Goal: Information Seeking & Learning: Learn about a topic

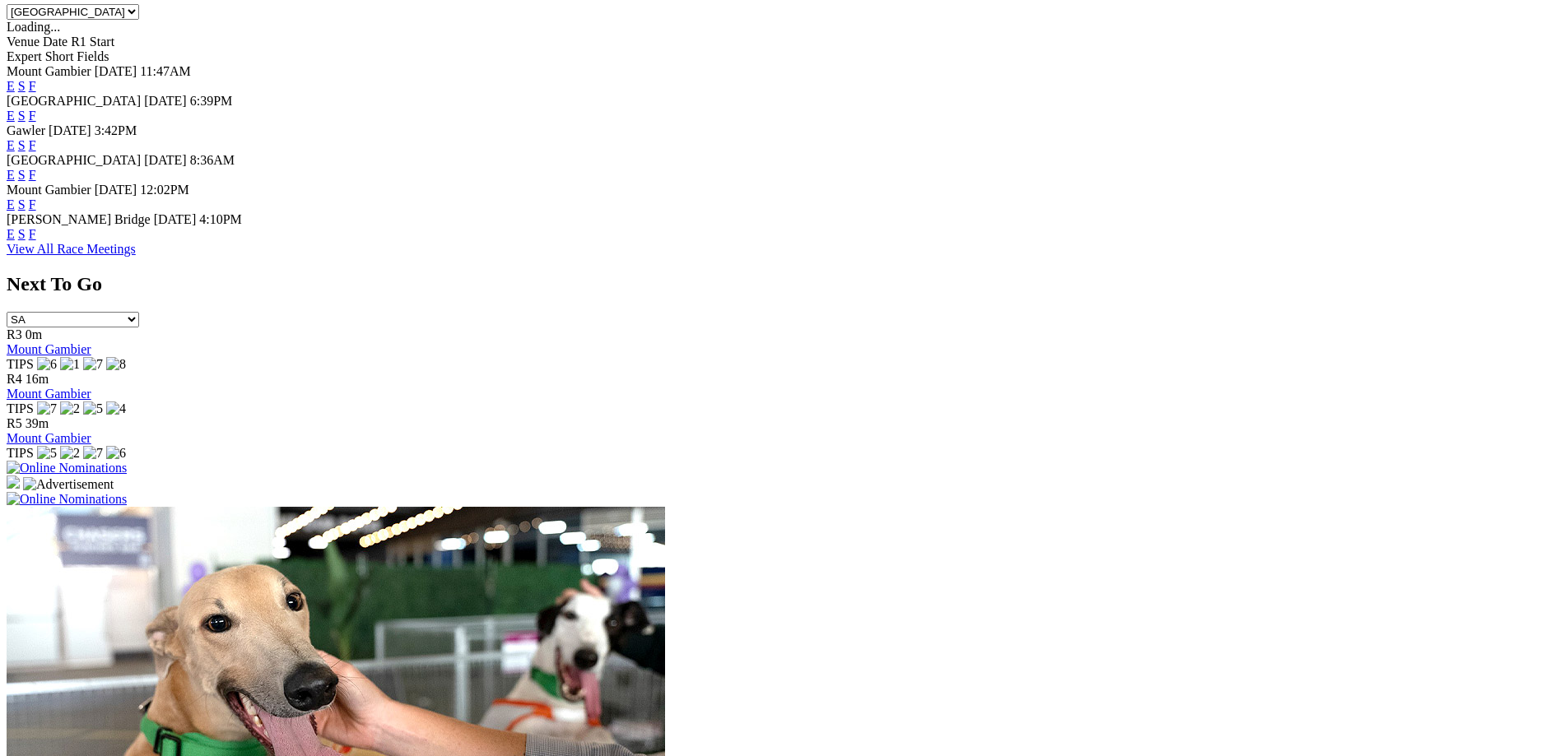
scroll to position [824, 0]
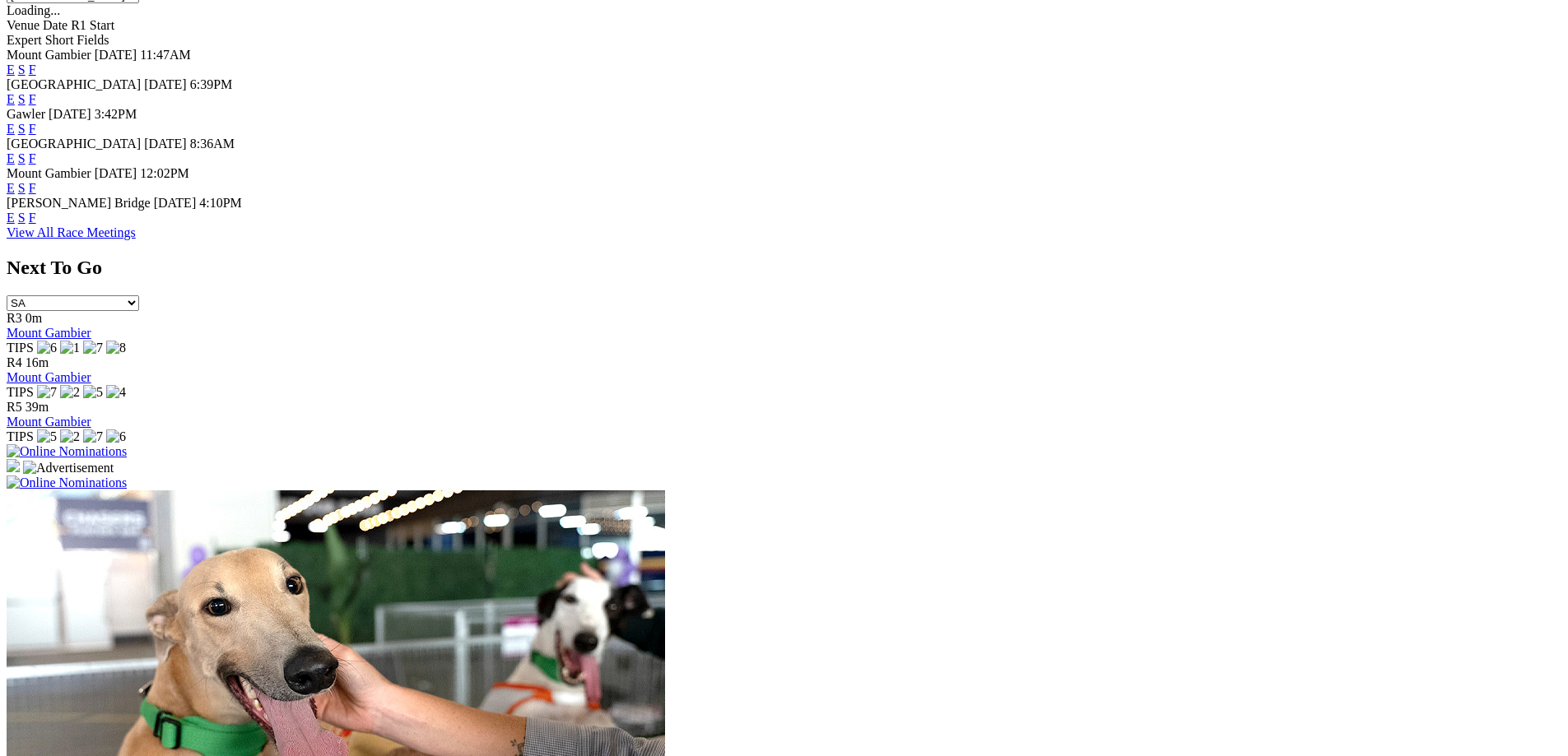
click at [15, 219] on link "E" at bounding box center [10, 218] width 8 height 14
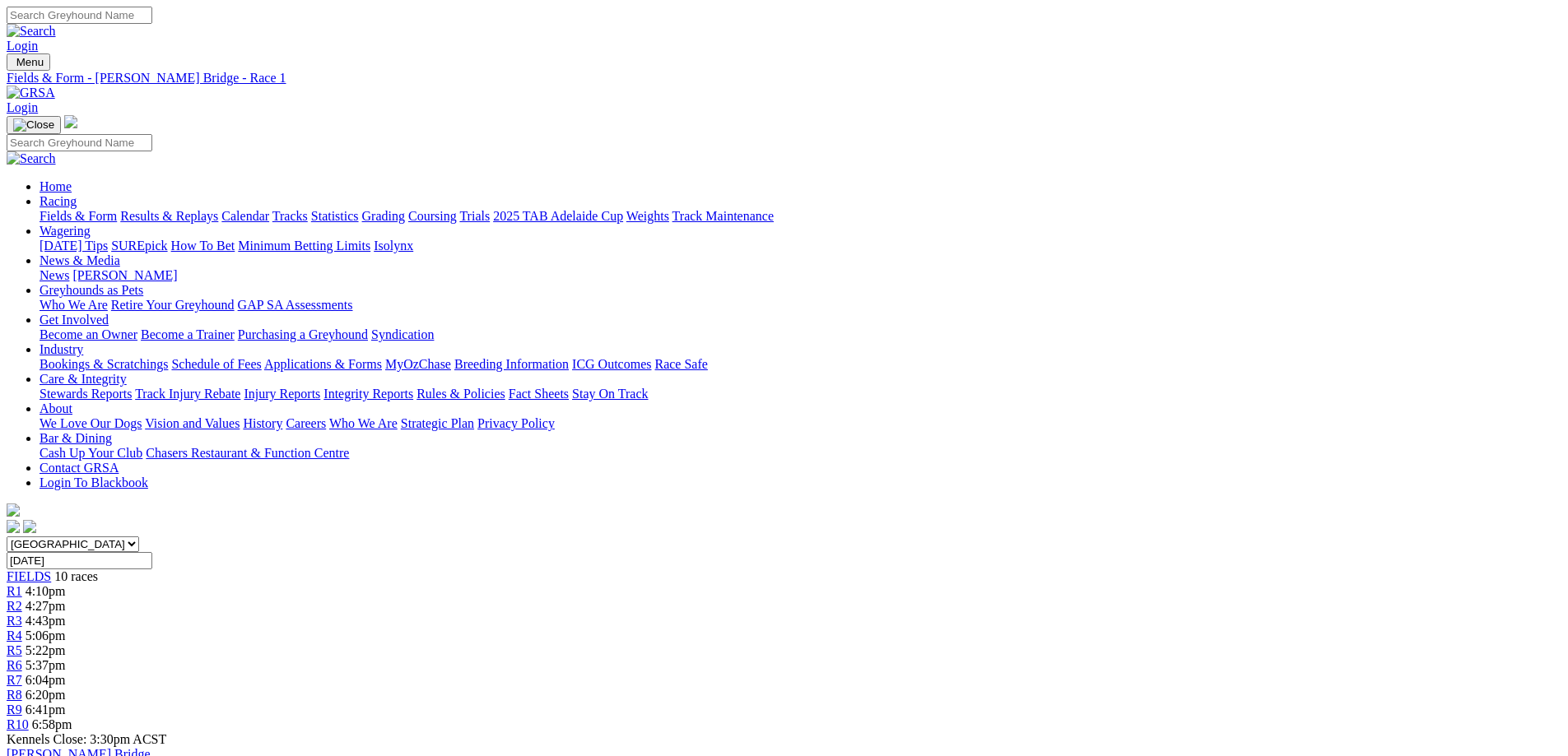
click at [72, 717] on span "6:58pm" at bounding box center [52, 724] width 40 height 14
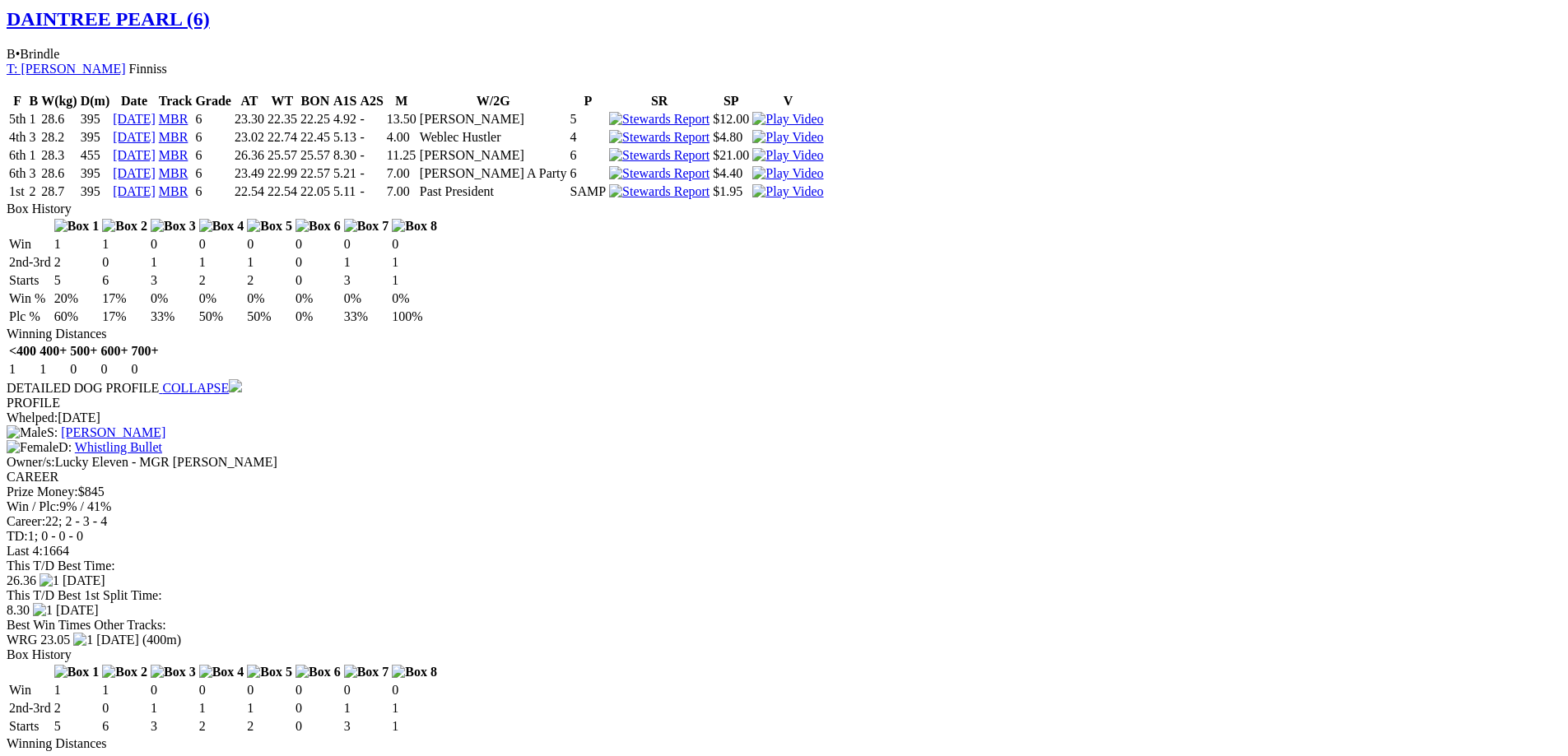
scroll to position [1253, 0]
